Goal: Task Accomplishment & Management: Manage account settings

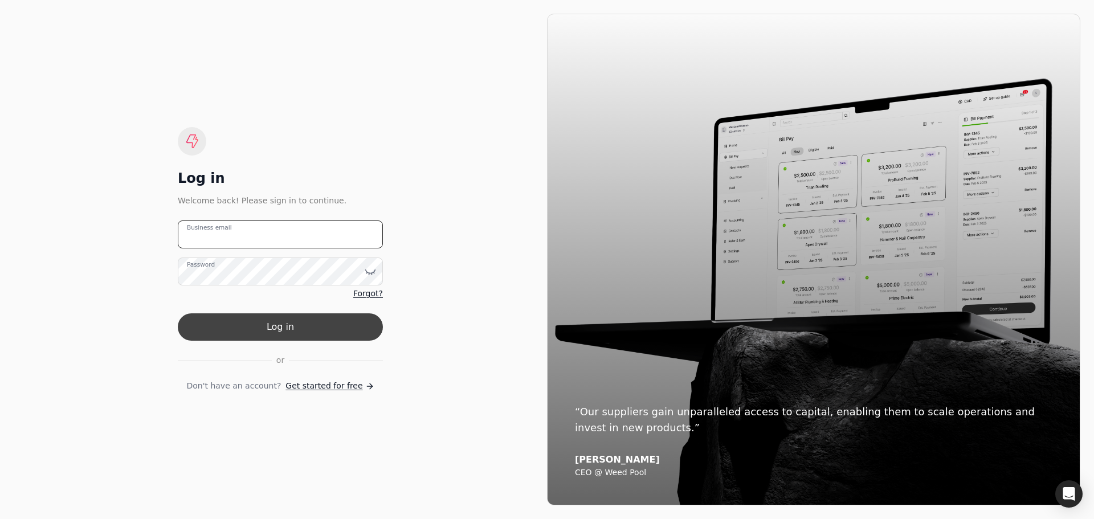
type email "[PERSON_NAME][EMAIL_ADDRESS][DOMAIN_NAME]"
click at [295, 322] on button "Log in" at bounding box center [280, 326] width 205 height 27
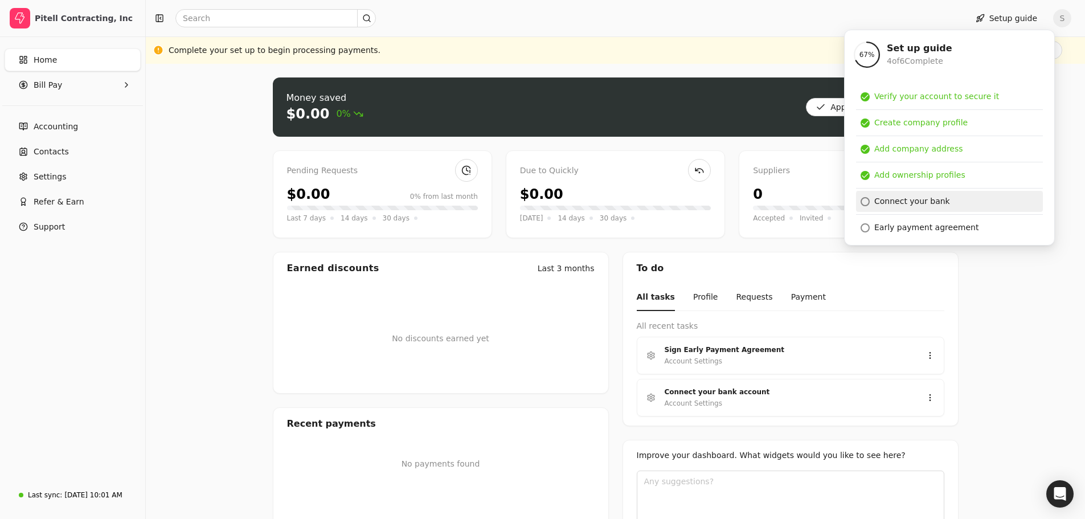
click at [912, 204] on div "Connect your bank" at bounding box center [913, 201] width 76 height 12
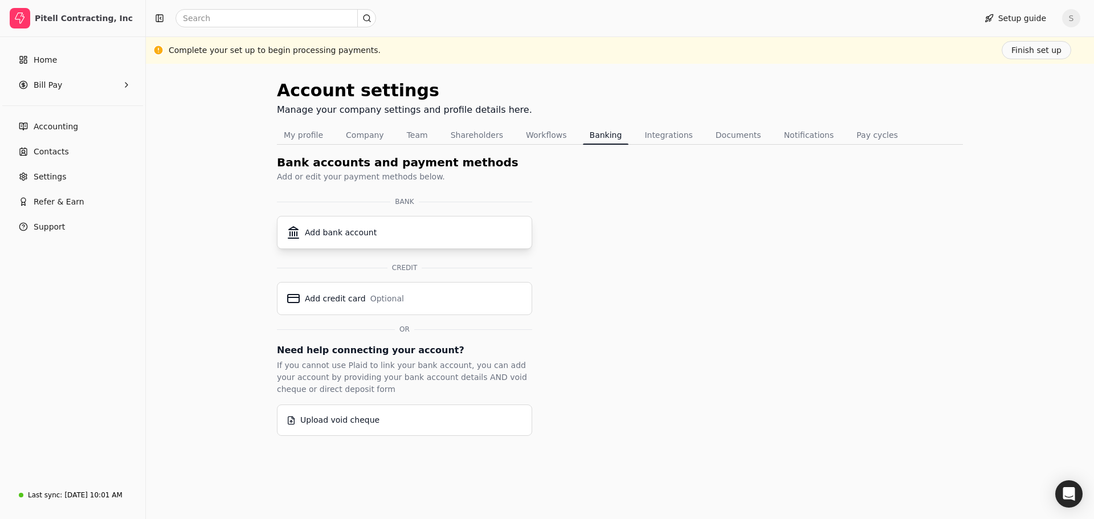
click at [338, 232] on div "Add bank account" at bounding box center [341, 233] width 72 height 12
click at [528, 135] on button "Workflows" at bounding box center [546, 135] width 55 height 18
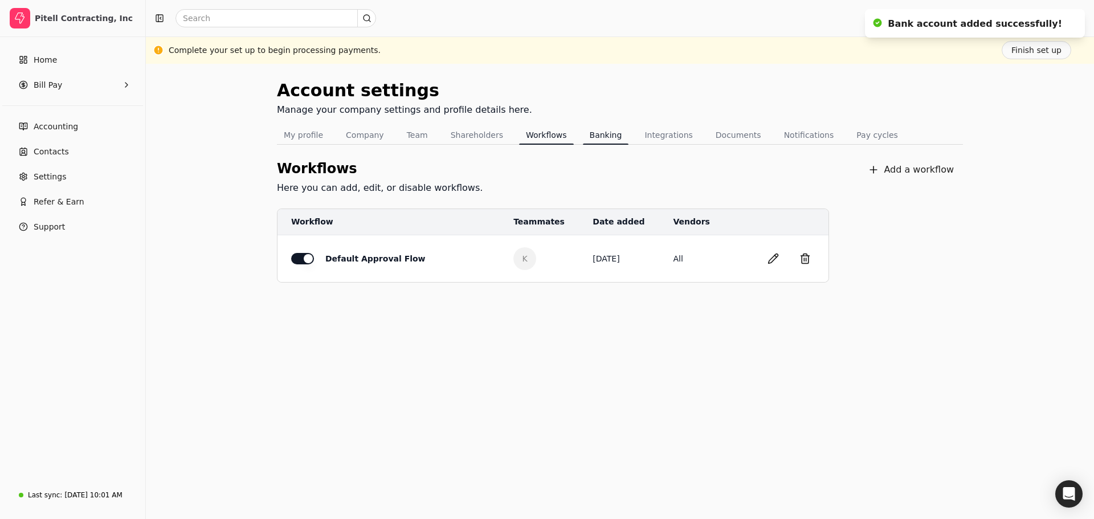
click at [583, 137] on button "Banking" at bounding box center [606, 135] width 46 height 18
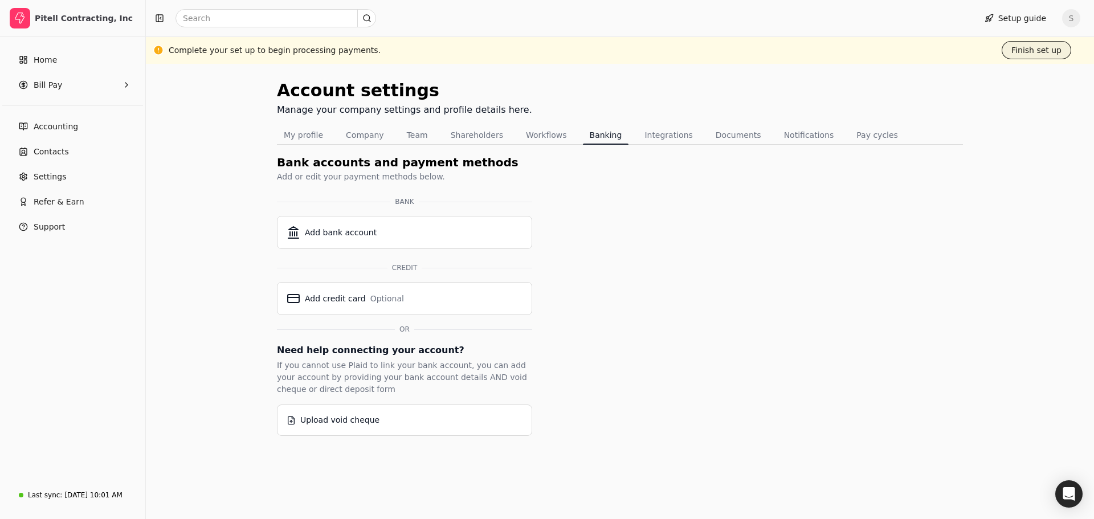
click at [1036, 50] on button "Finish set up" at bounding box center [1037, 50] width 70 height 18
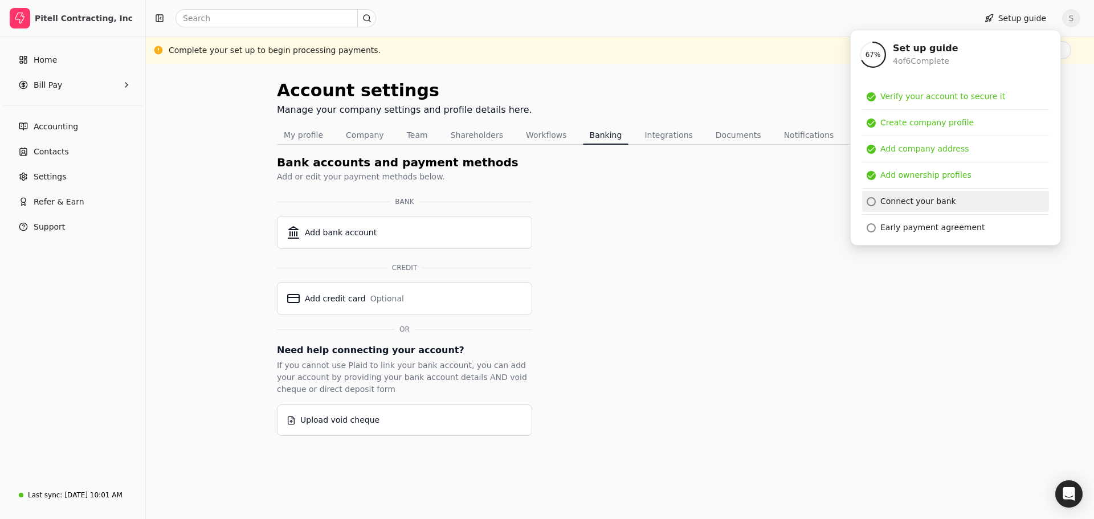
click at [924, 203] on div "Connect your bank" at bounding box center [918, 201] width 76 height 12
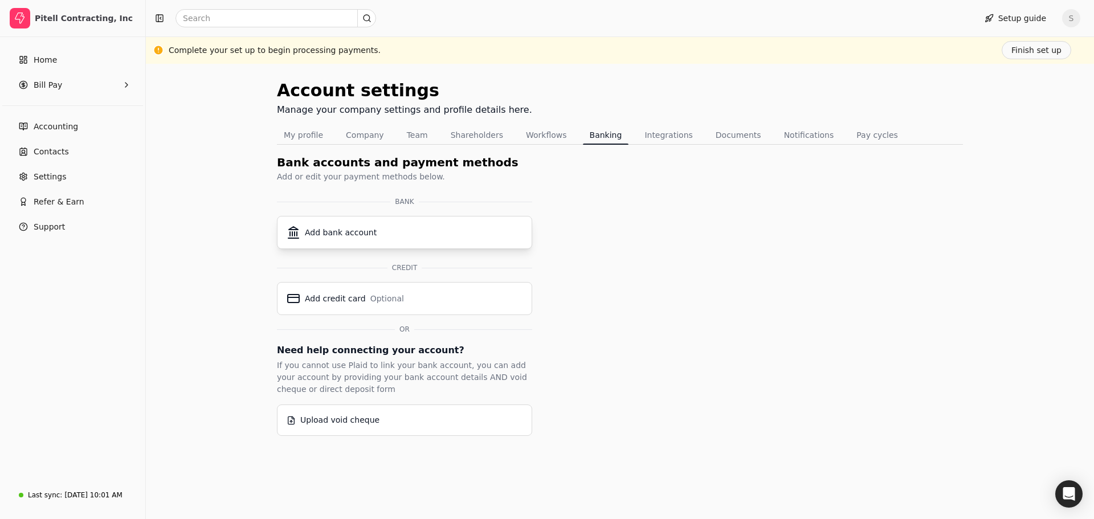
click at [321, 230] on div "Add bank account" at bounding box center [341, 233] width 72 height 12
click at [47, 63] on span "Home" at bounding box center [45, 60] width 23 height 12
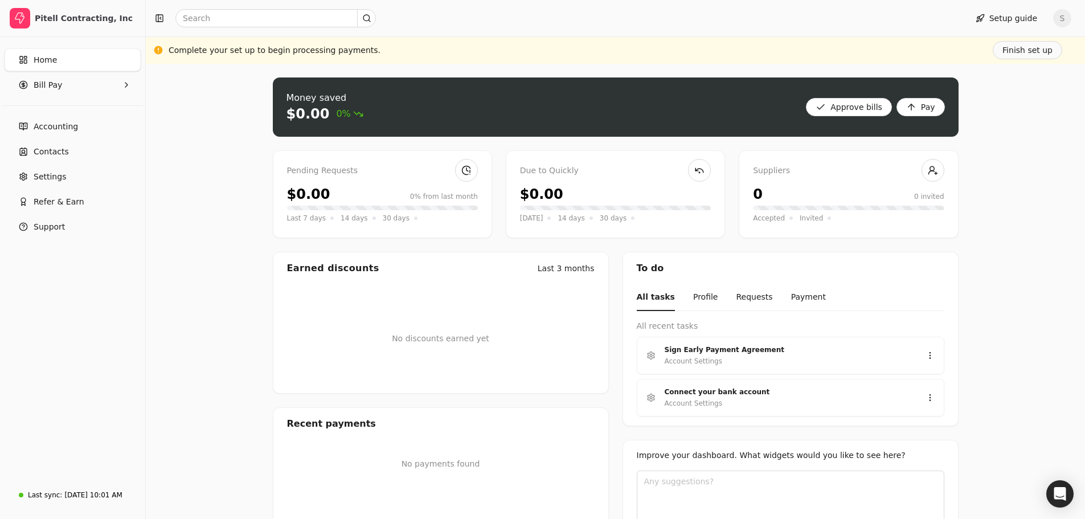
click at [1066, 23] on span "S" at bounding box center [1062, 18] width 18 height 18
click at [1000, 80] on span "Sign Out" at bounding box center [992, 86] width 34 height 12
